Goal: Navigation & Orientation: Find specific page/section

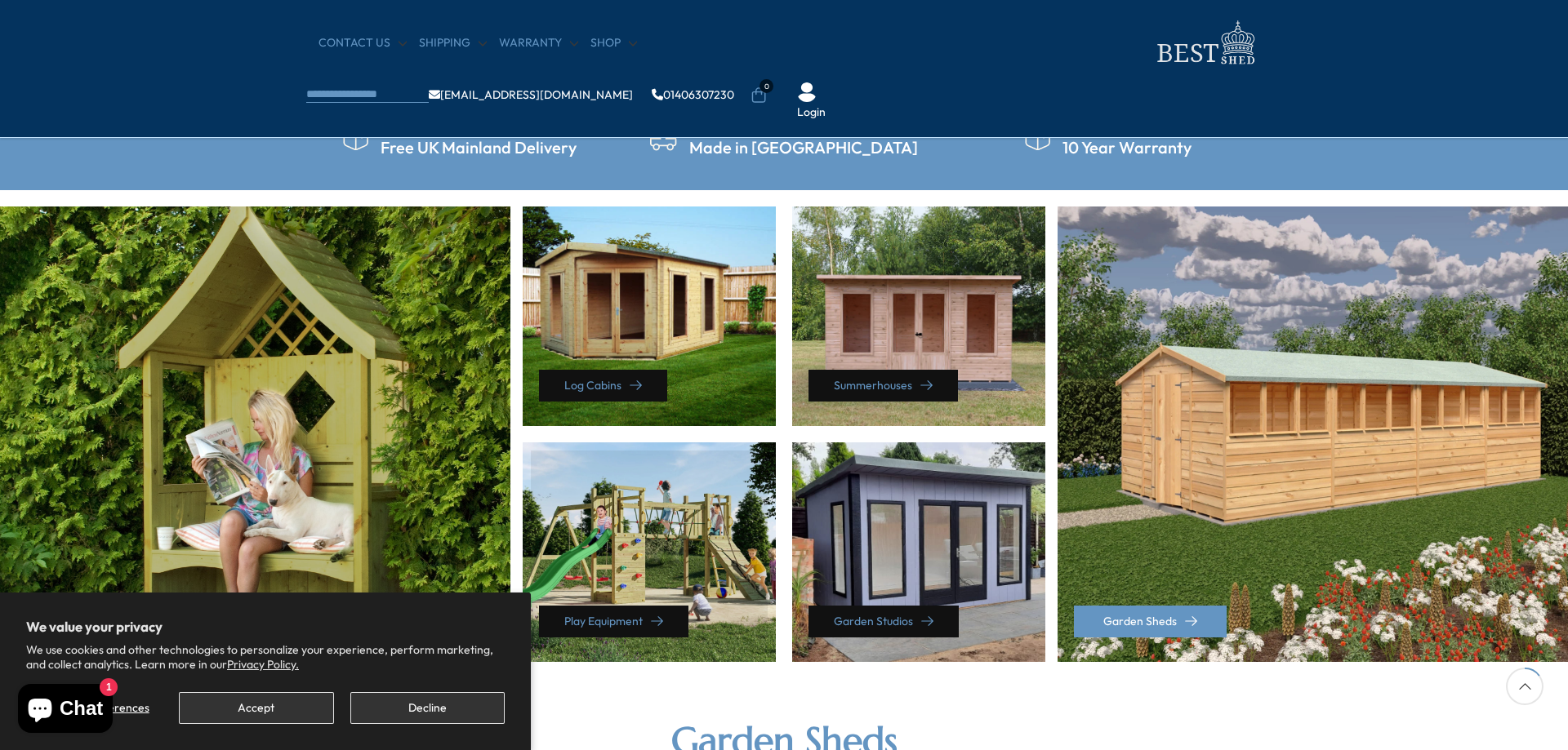
scroll to position [653, 0]
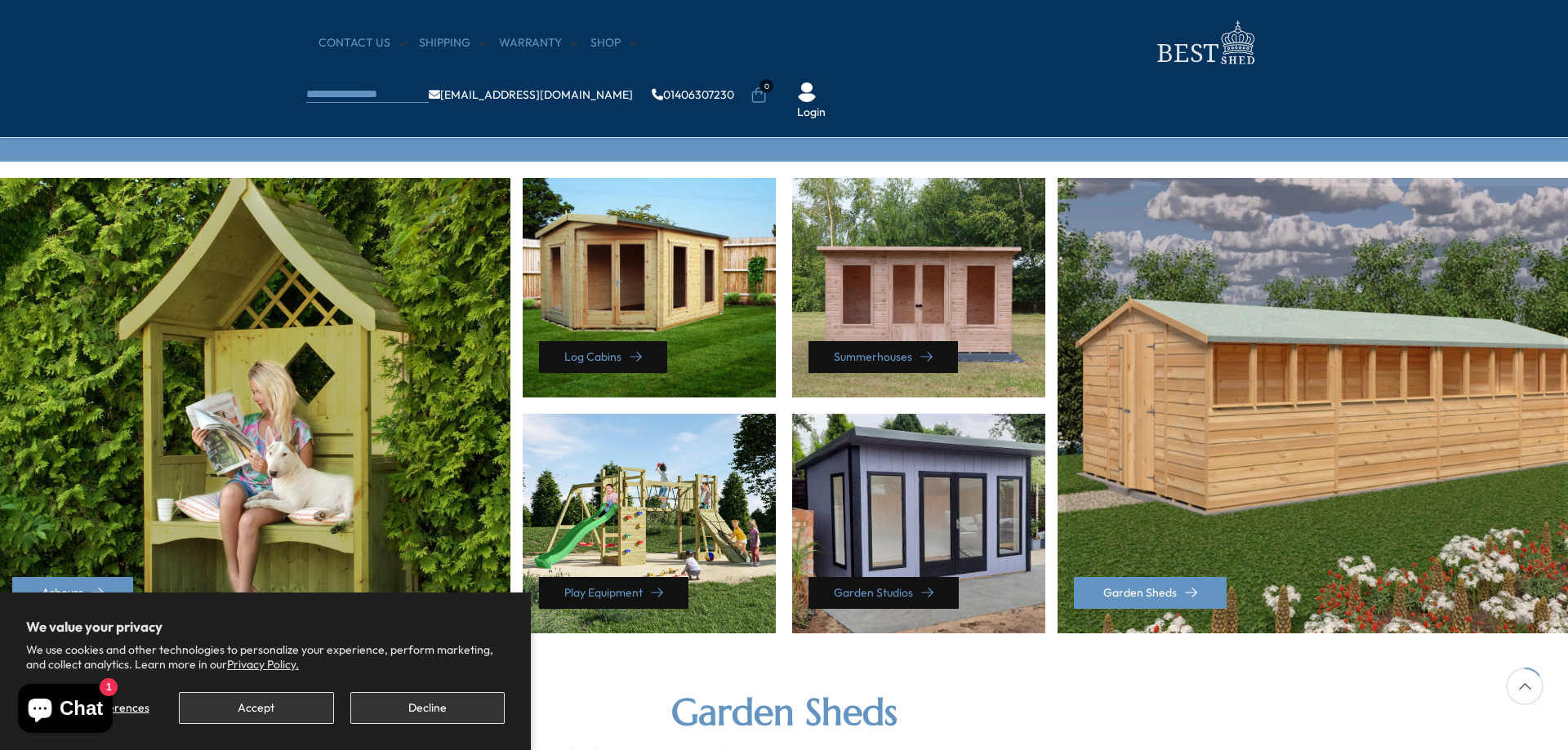
click at [1343, 443] on div "Garden Sheds" at bounding box center [1314, 405] width 514 height 455
click at [1199, 587] on link "Garden Sheds" at bounding box center [1150, 593] width 153 height 32
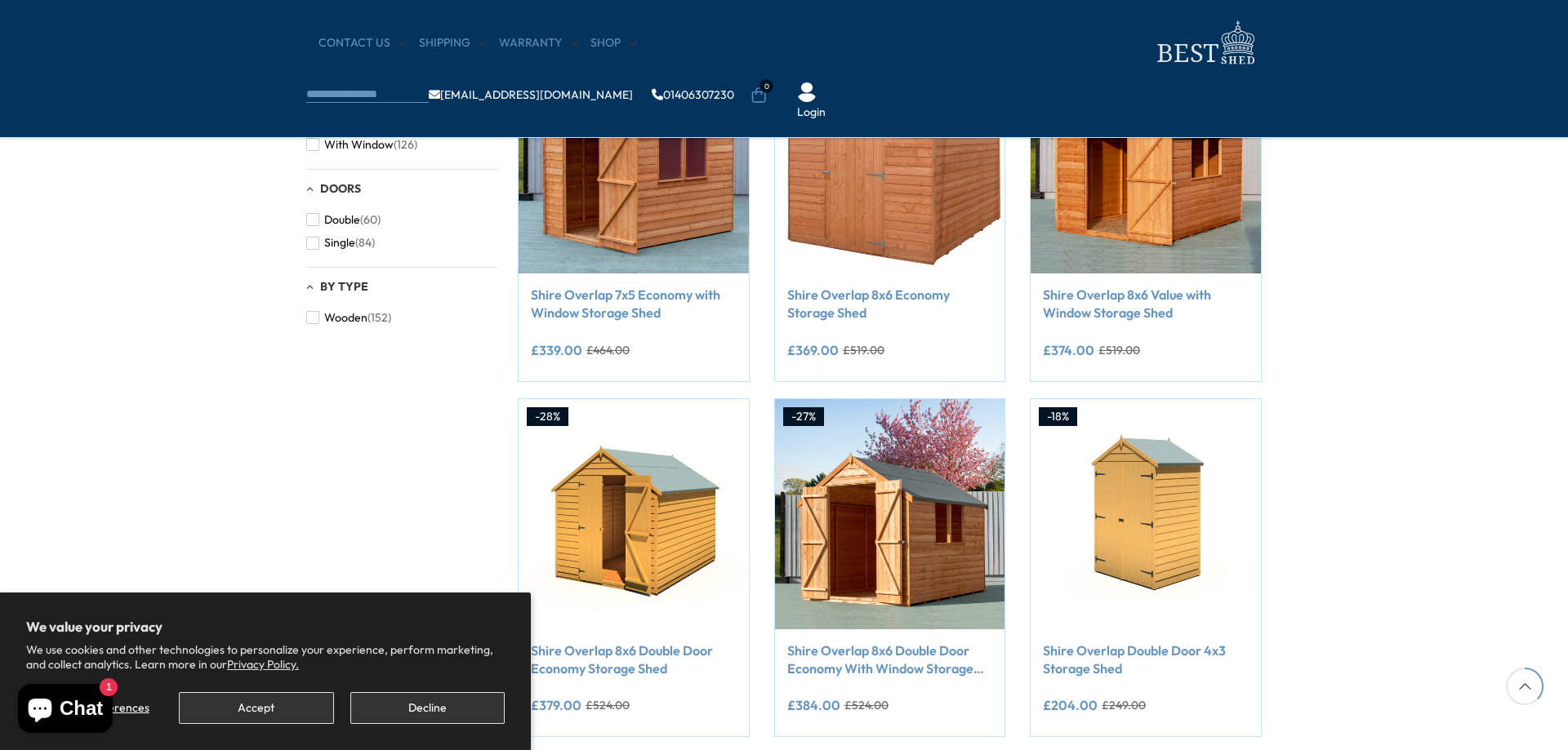
scroll to position [734, 0]
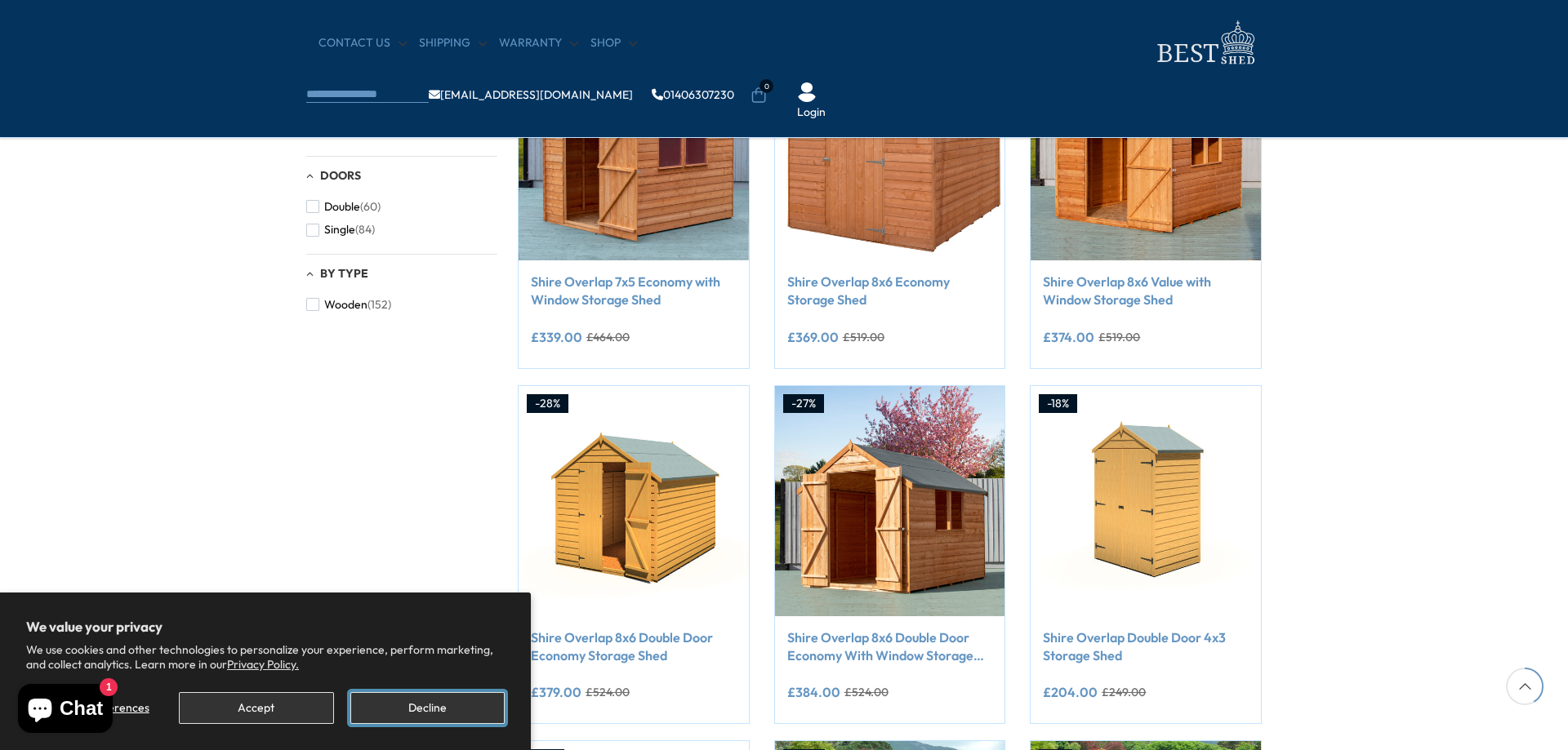
click at [425, 702] on button "Decline" at bounding box center [427, 708] width 154 height 32
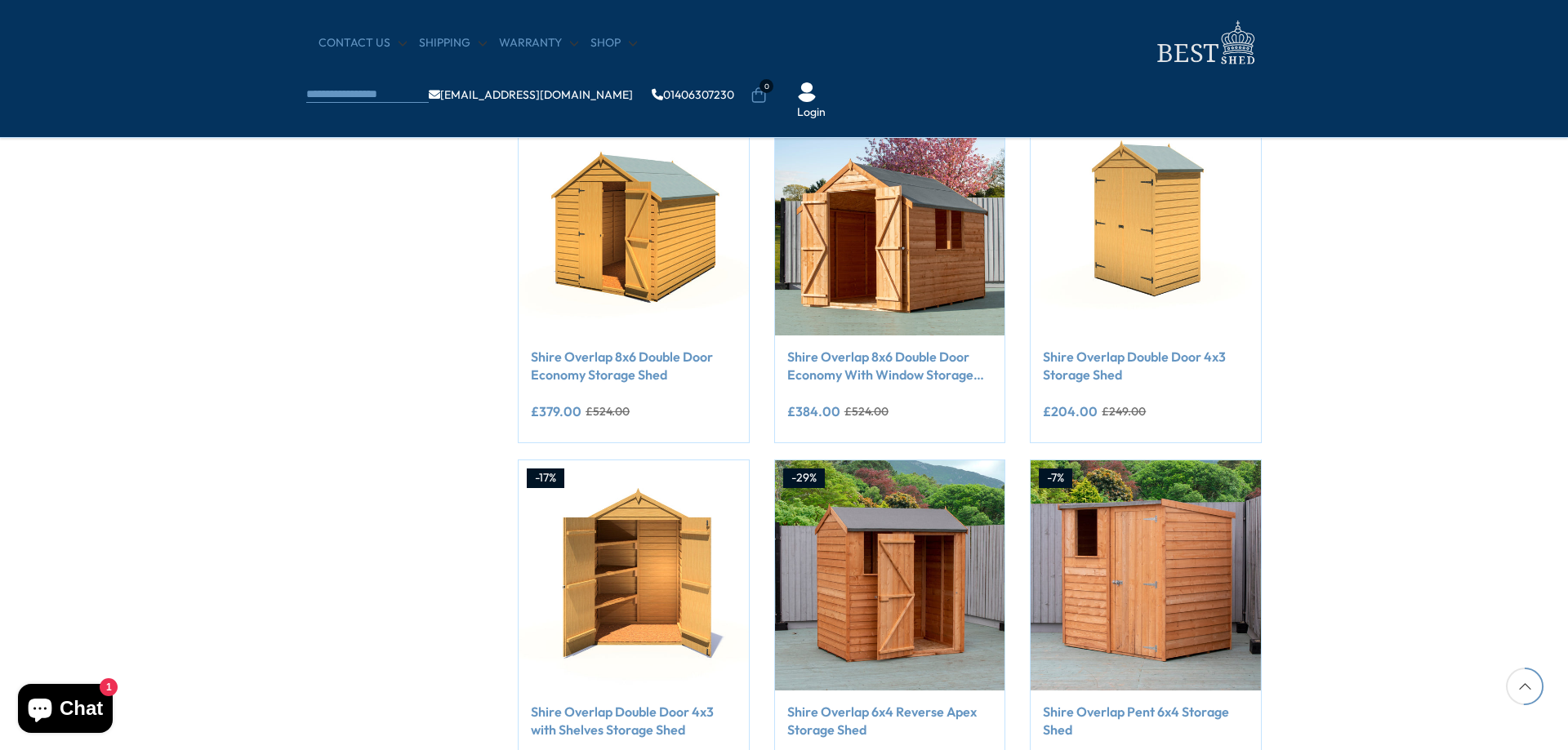
scroll to position [898, 0]
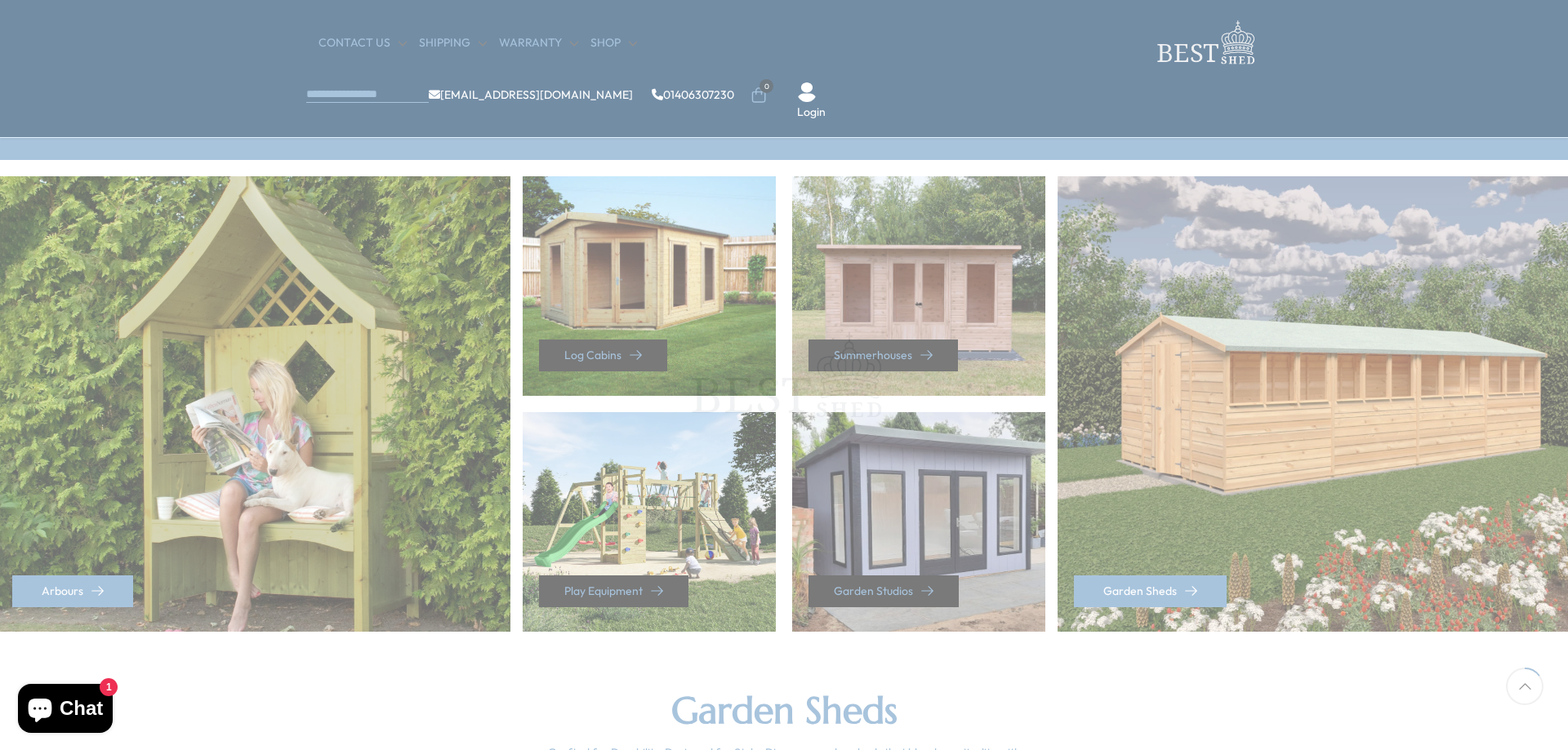
scroll to position [653, 0]
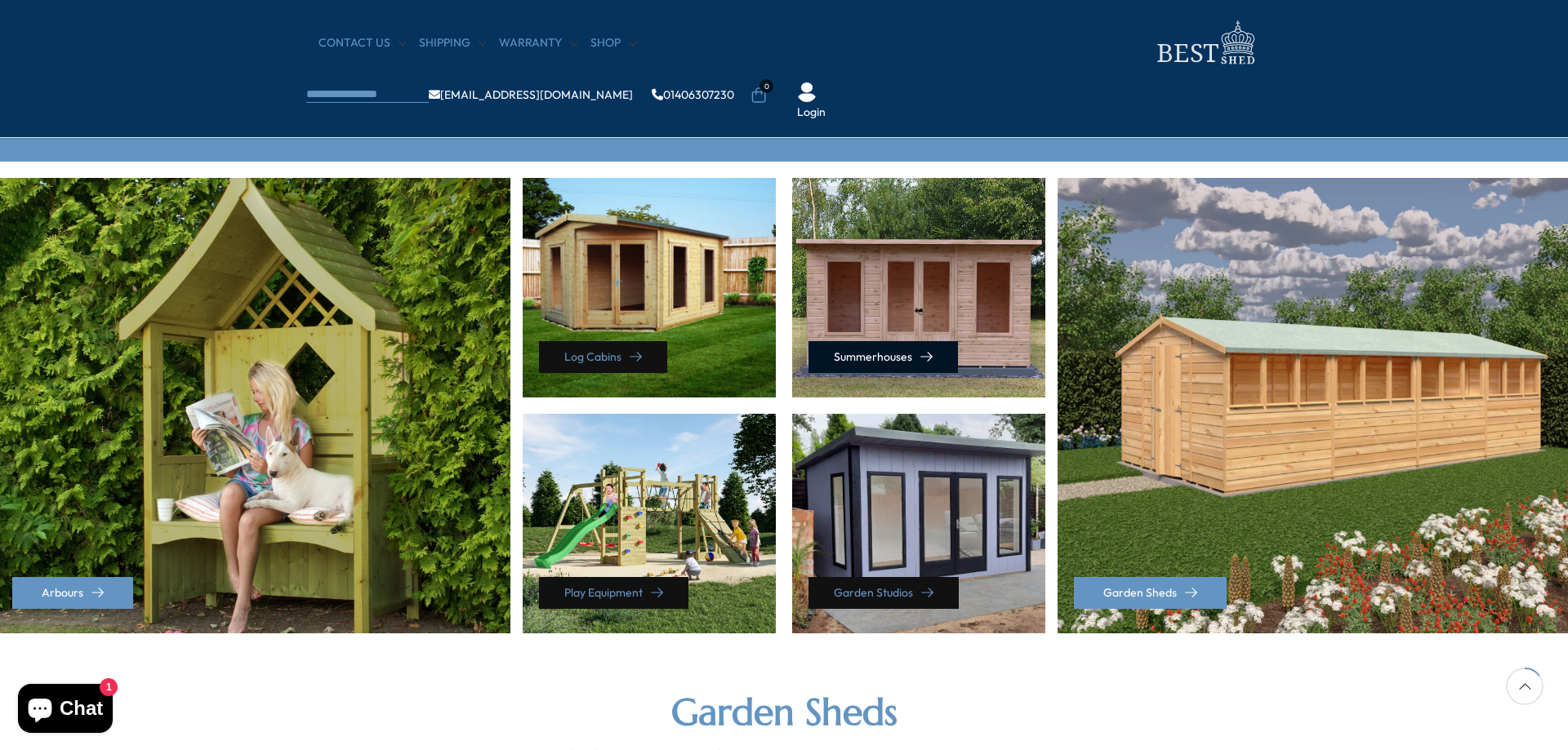
click at [927, 344] on link "Summerhouses" at bounding box center [883, 357] width 149 height 32
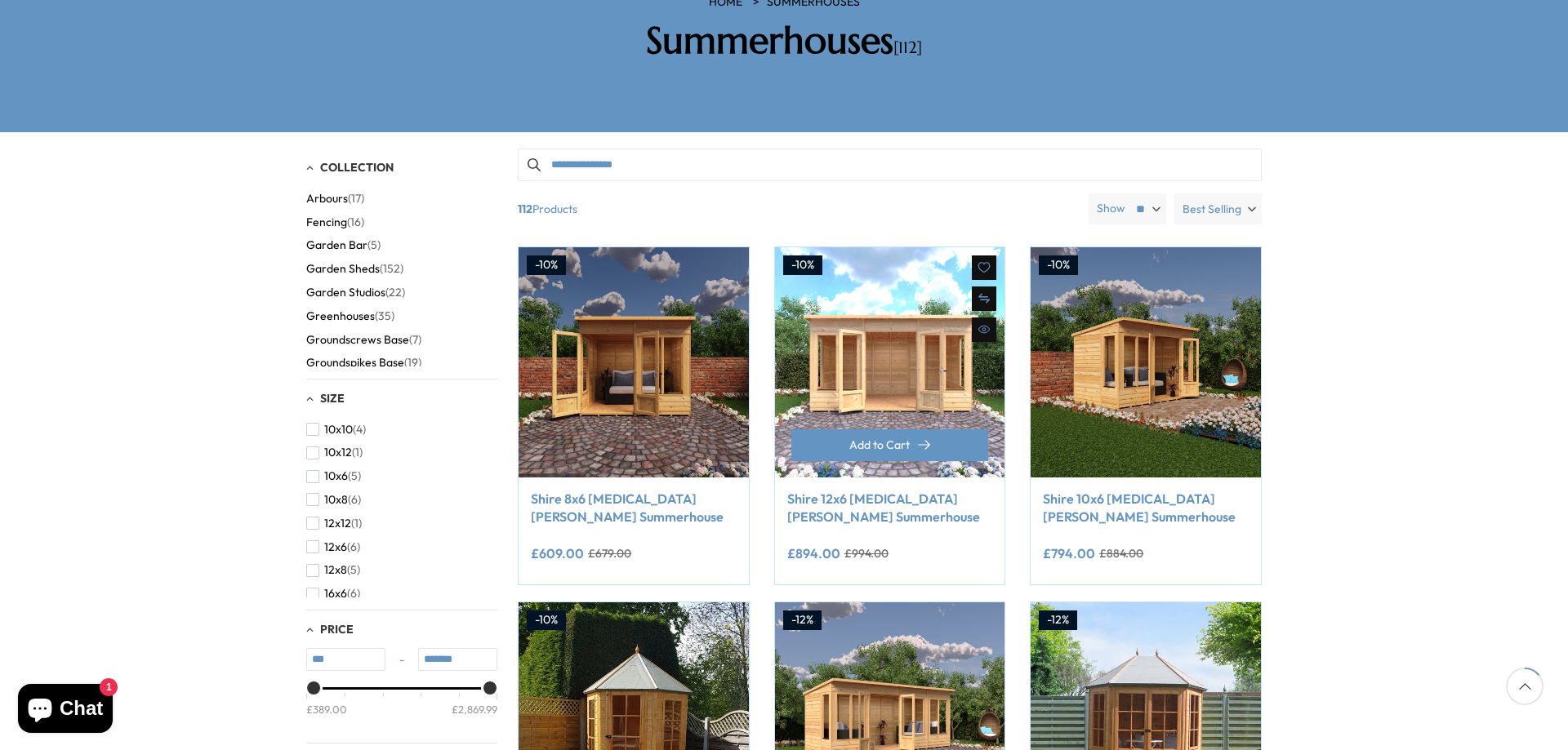
scroll to position [327, 0]
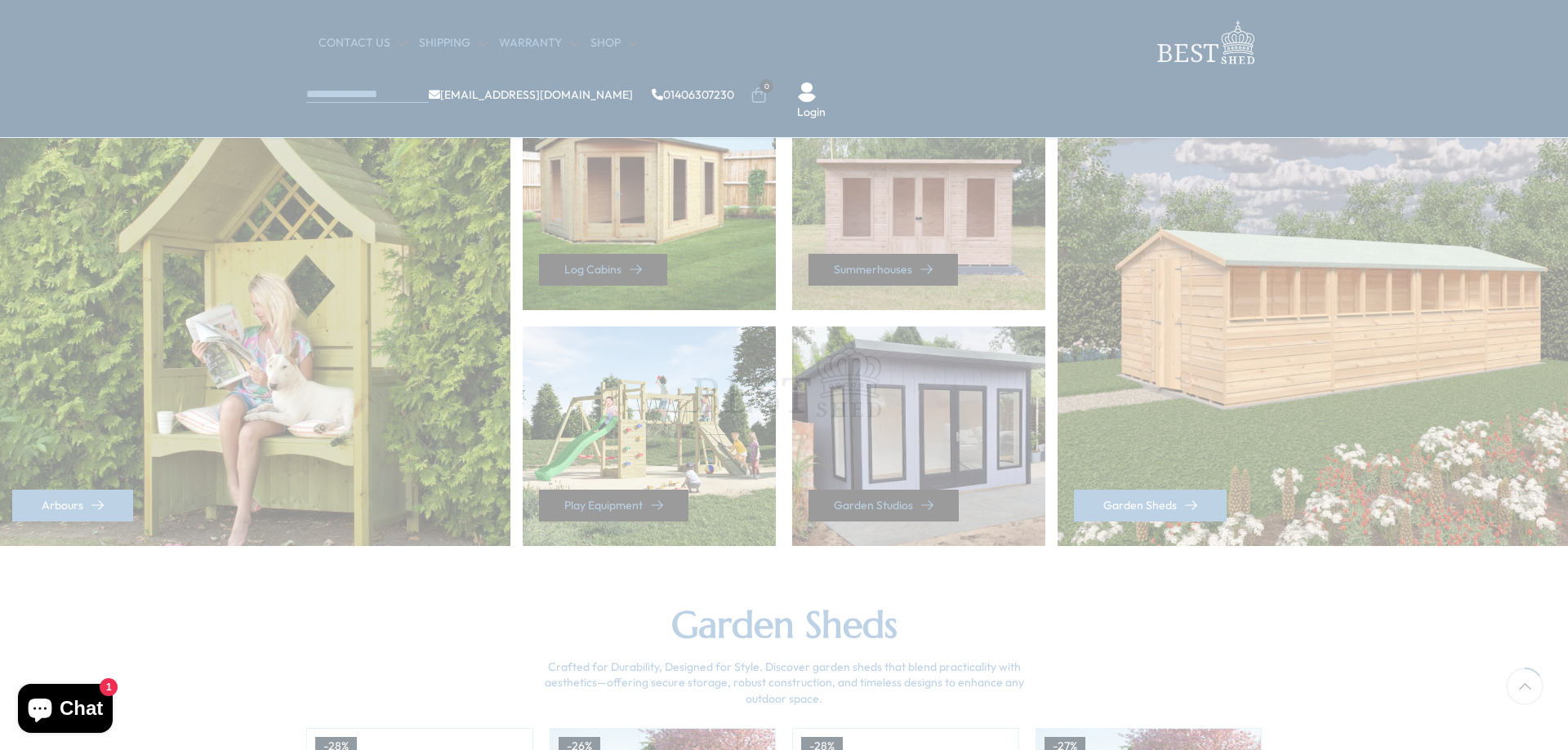
scroll to position [653, 0]
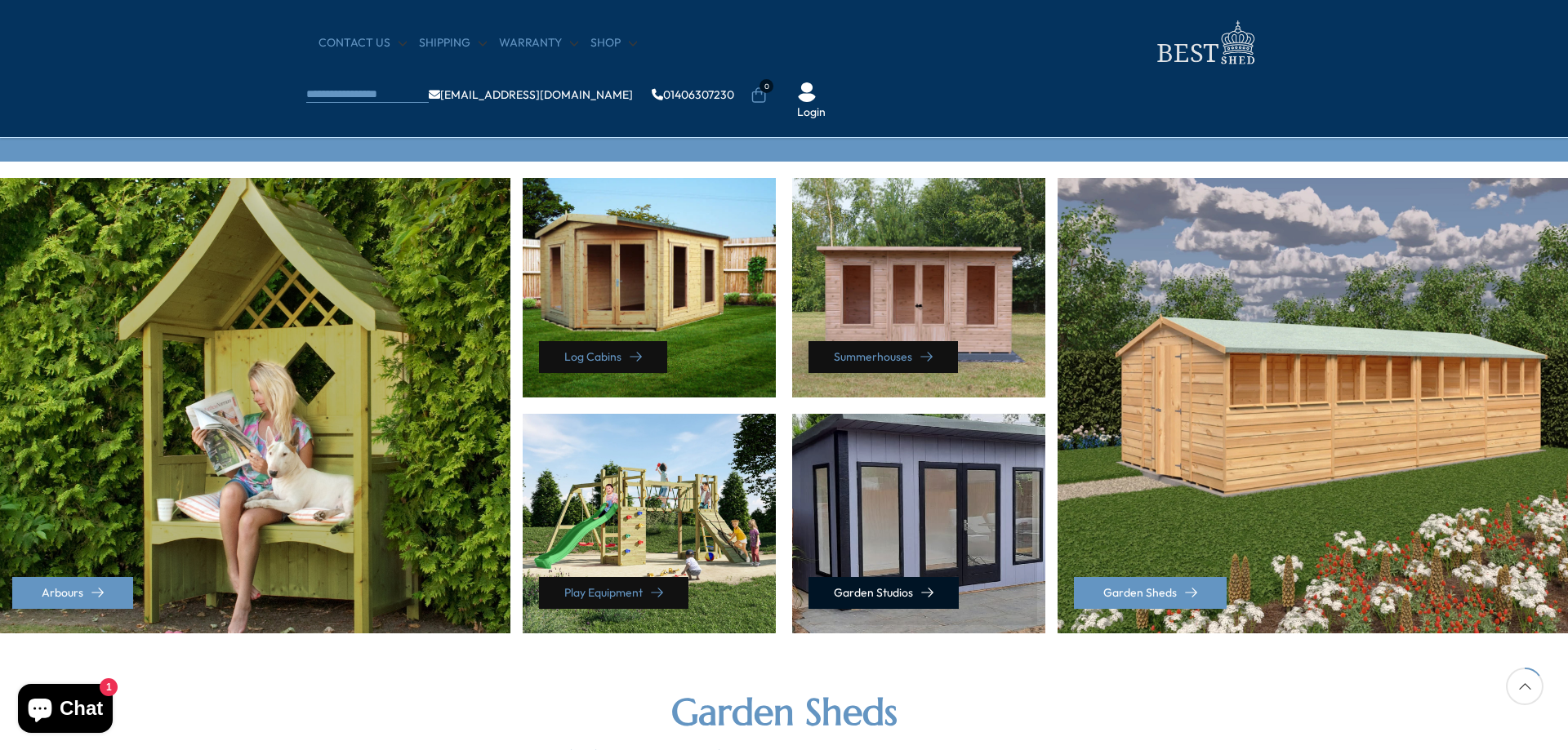
click at [910, 590] on link "Garden Studios" at bounding box center [884, 593] width 150 height 32
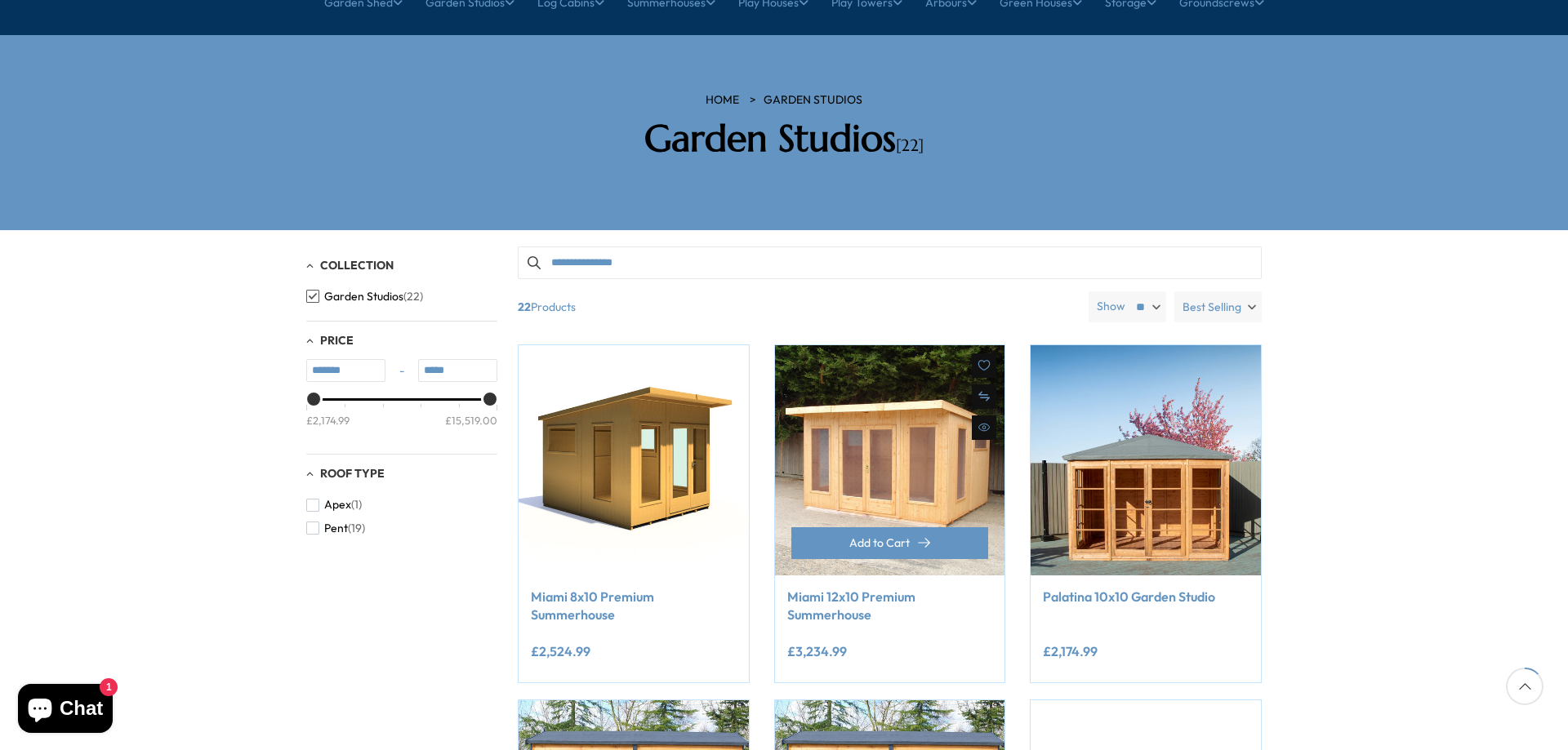
scroll to position [245, 0]
